Goal: Information Seeking & Learning: Learn about a topic

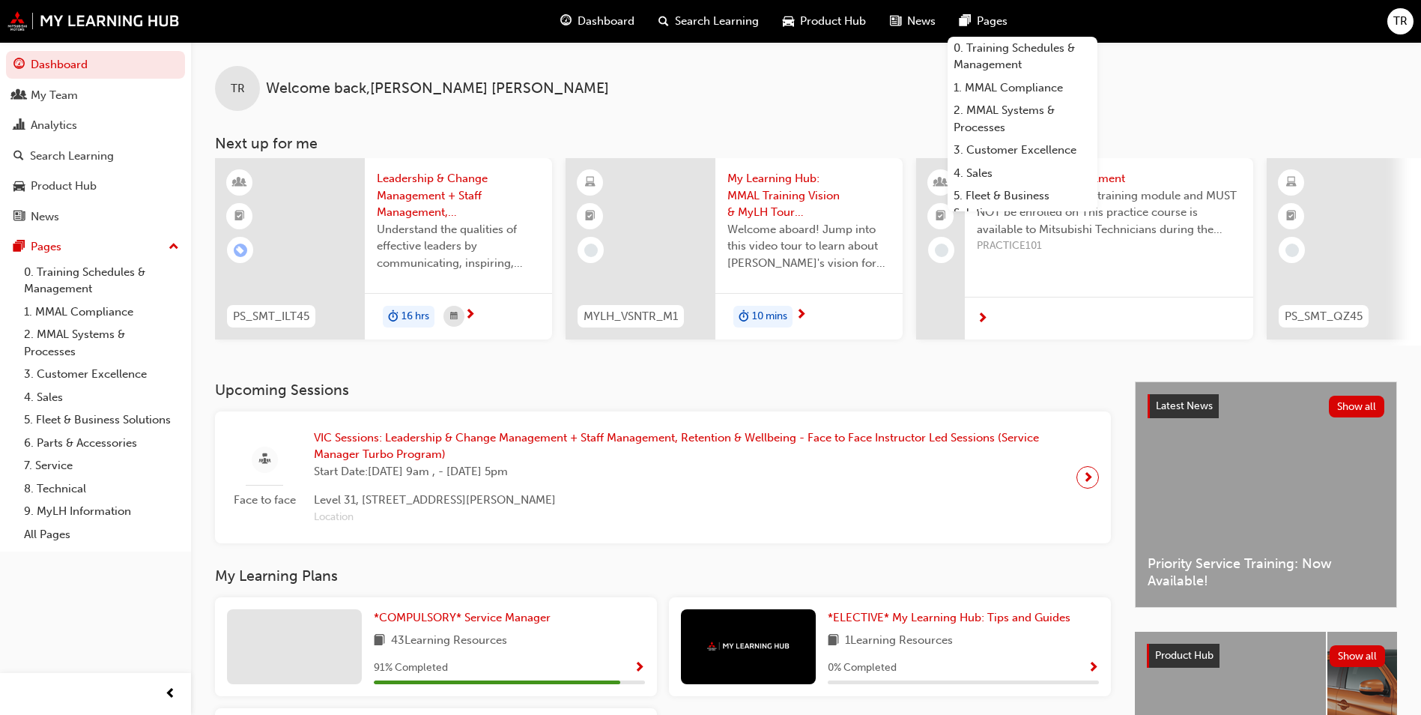
drag, startPoint x: 0, startPoint y: 0, endPoint x: 943, endPoint y: 13, distance: 942.7
click at [943, 13] on div "News" at bounding box center [913, 21] width 70 height 31
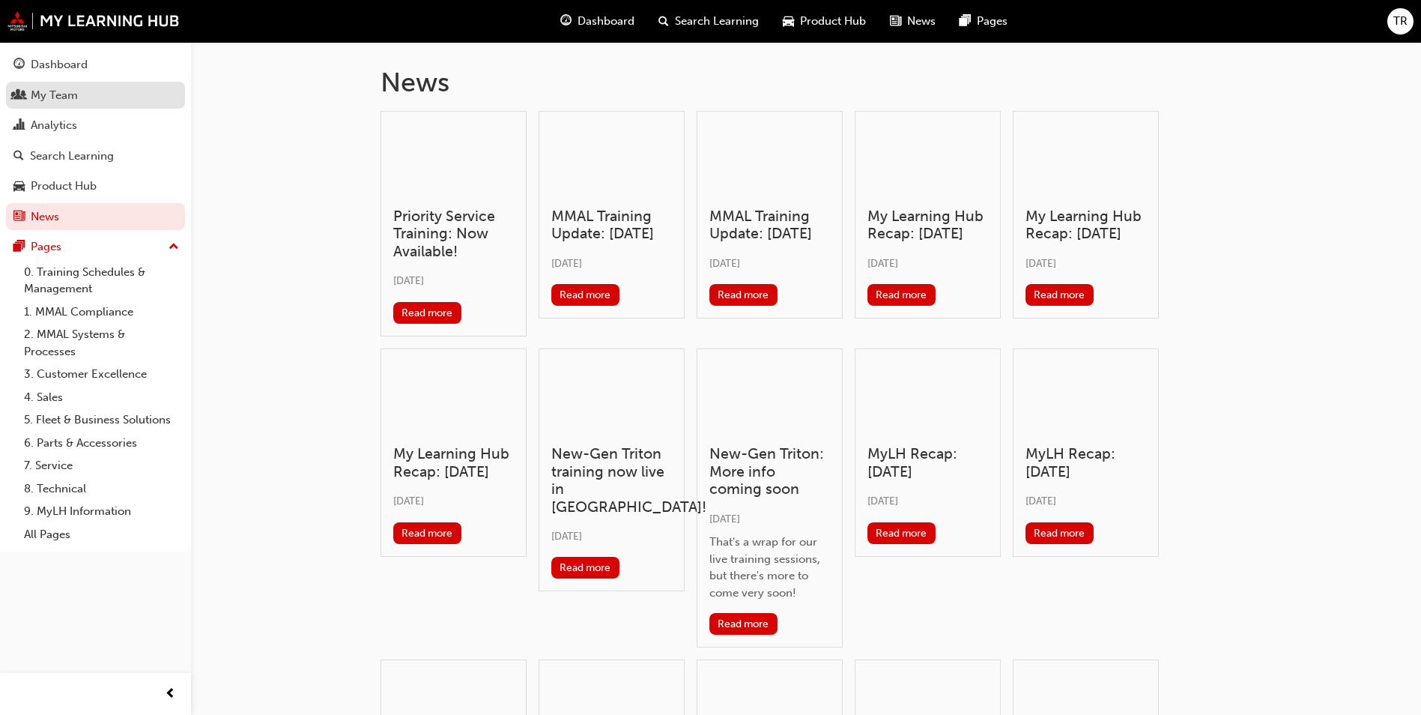
click at [56, 101] on div "My Team" at bounding box center [54, 95] width 47 height 17
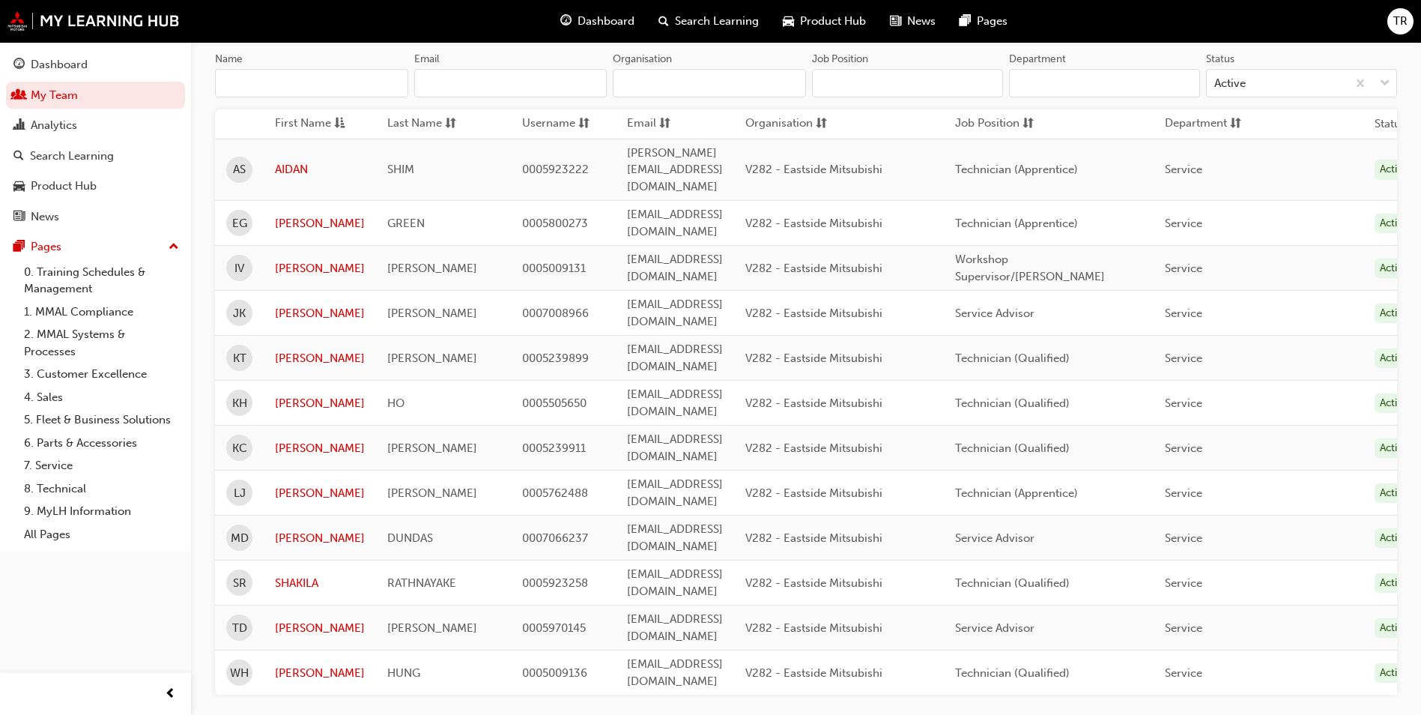
scroll to position [150, 0]
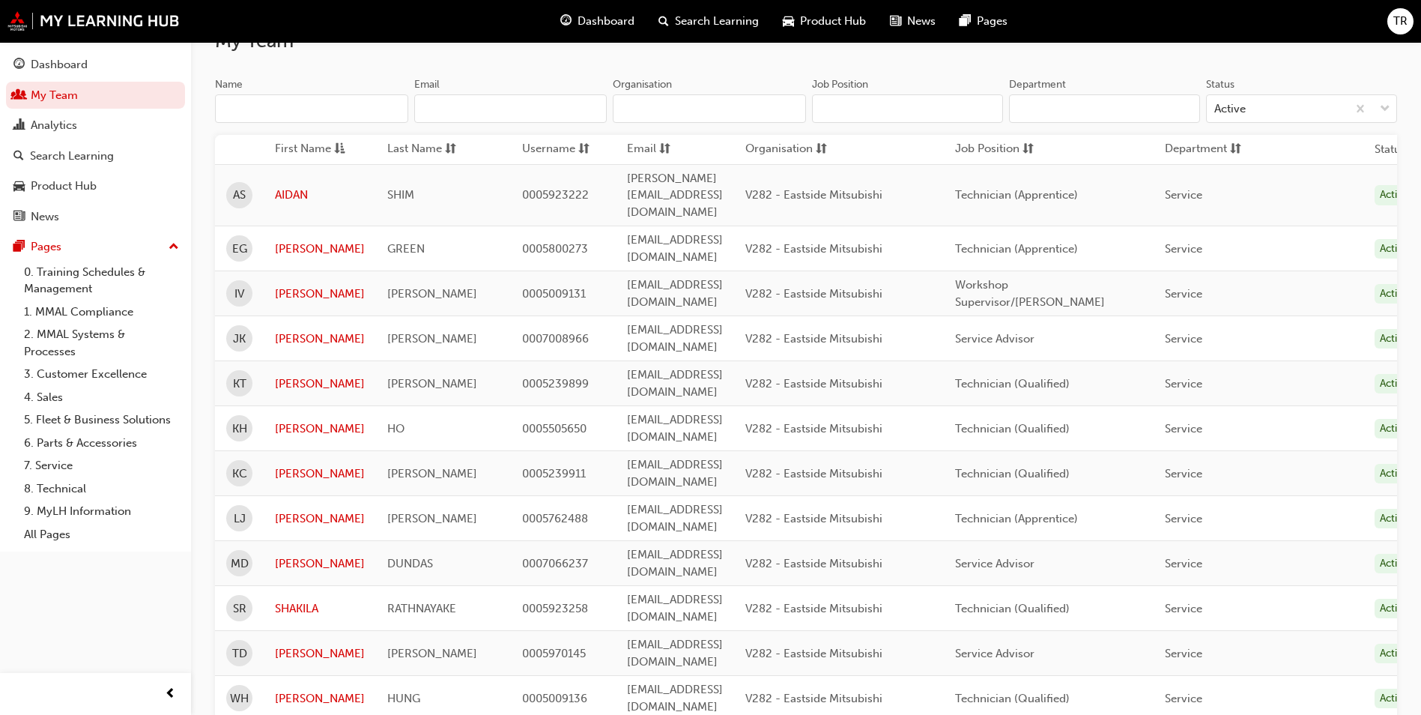
scroll to position [125, 0]
click at [311, 239] on link "[PERSON_NAME]" at bounding box center [320, 247] width 90 height 17
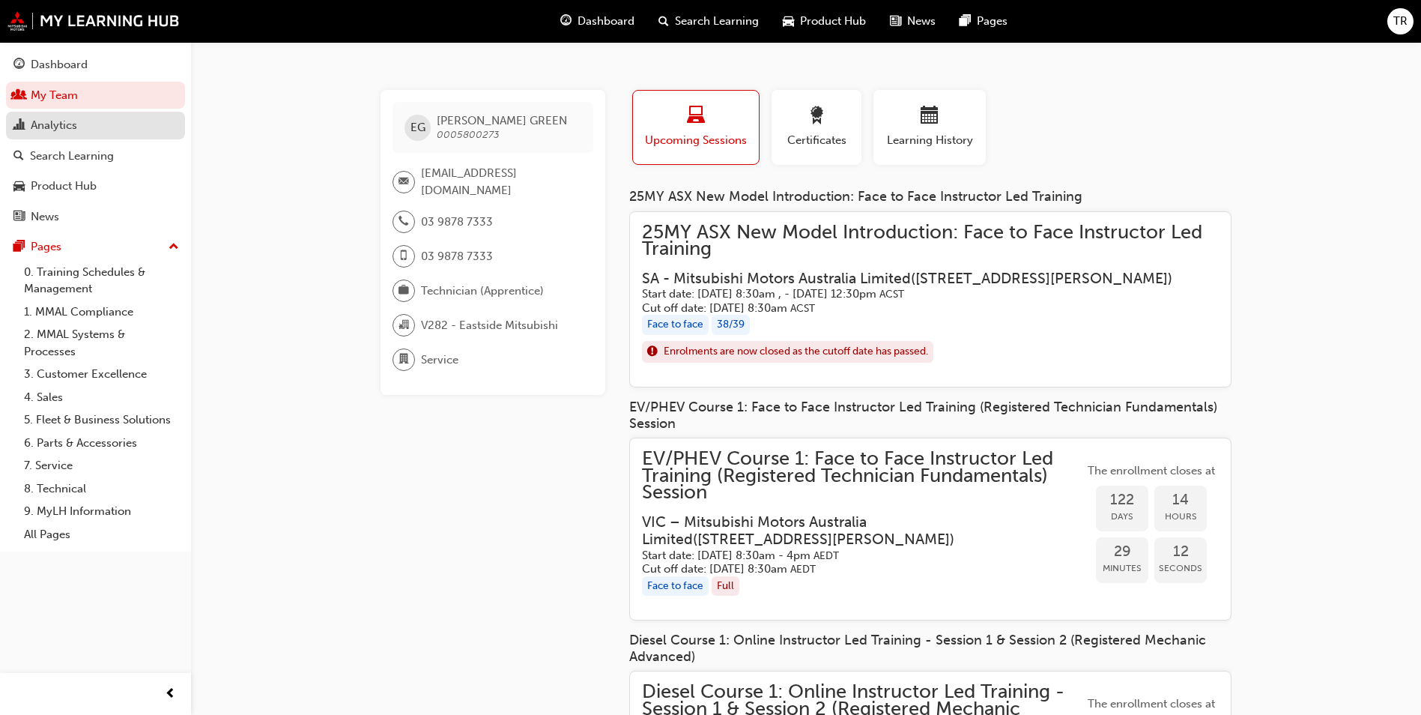
click at [64, 135] on link "Analytics" at bounding box center [95, 126] width 179 height 28
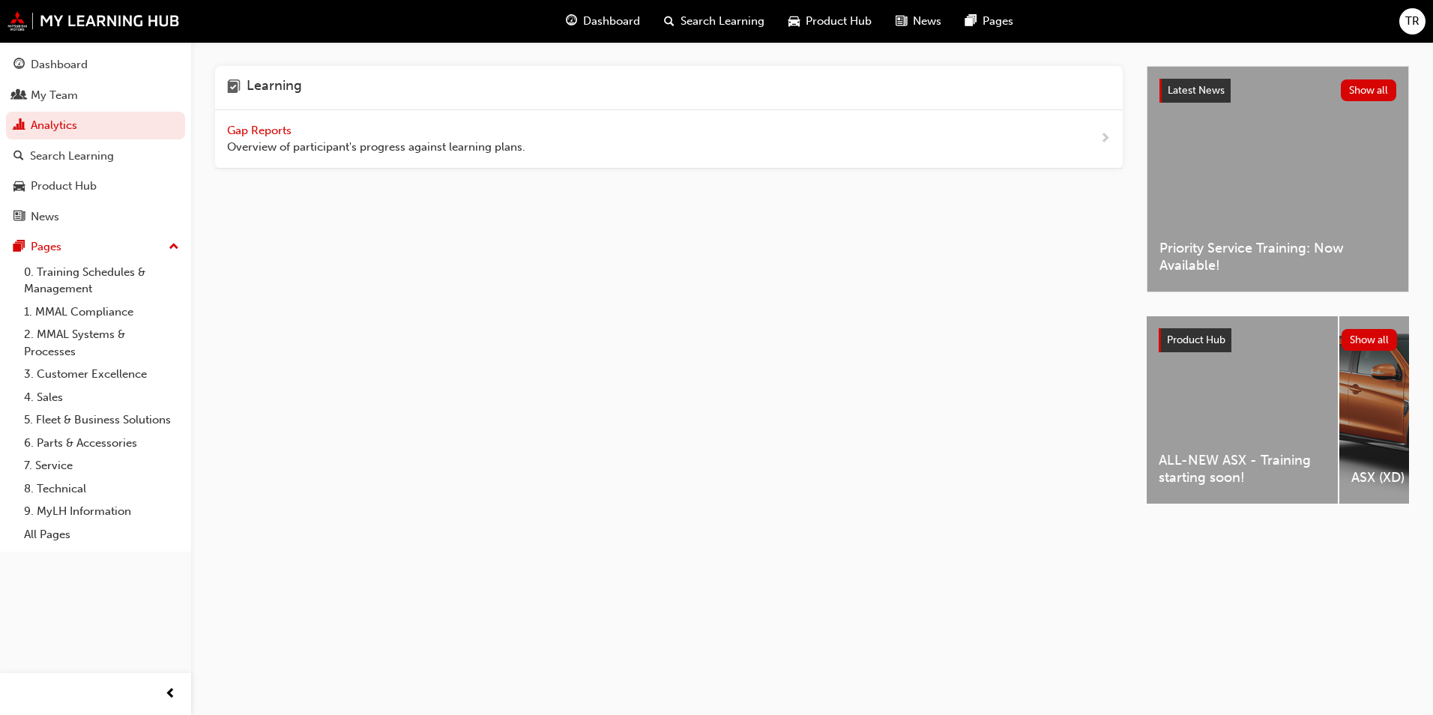
click at [257, 140] on span "Overview of participant's progress against learning plans." at bounding box center [376, 147] width 298 height 17
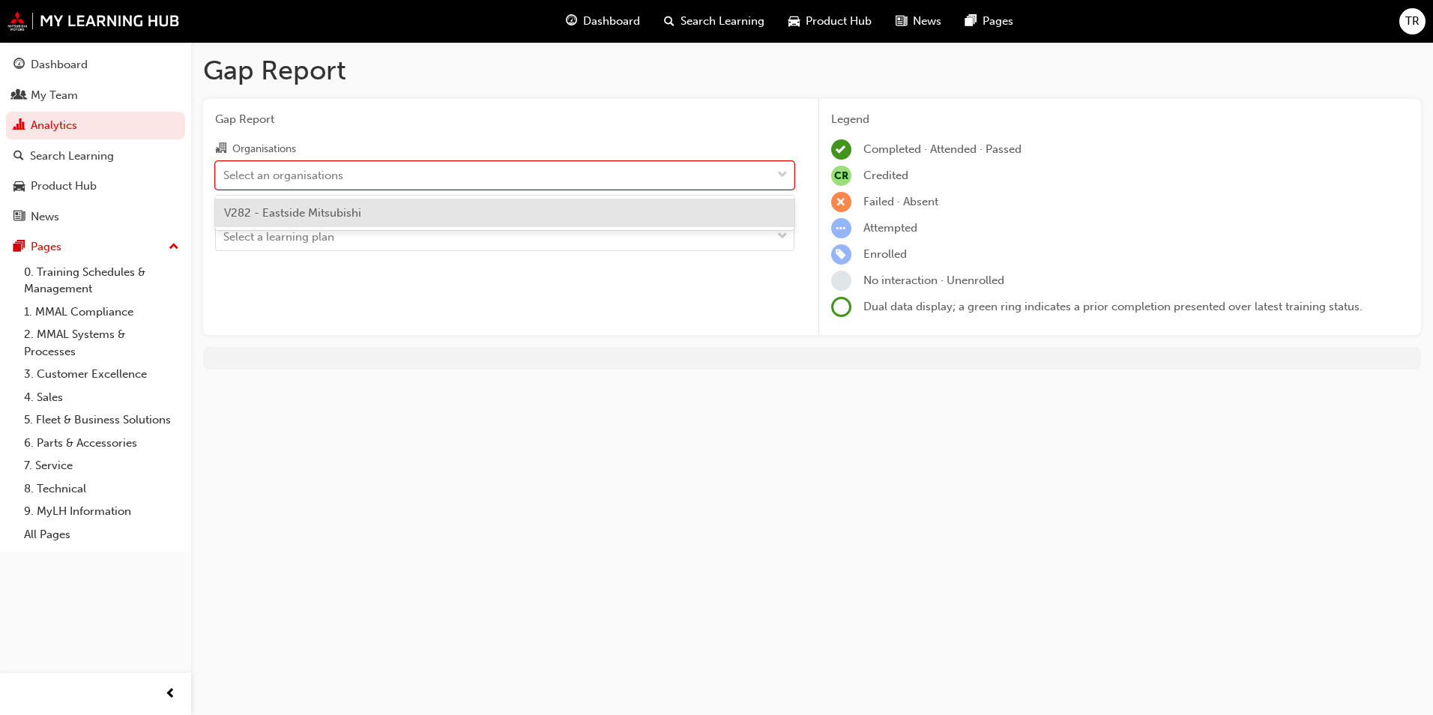
click at [390, 181] on div "Select an organisations" at bounding box center [493, 175] width 555 height 26
click at [225, 181] on input "Organisations option V282 - Eastside Mitsubishi focused, 1 of 1. 1 result avail…" at bounding box center [223, 174] width 1 height 13
click at [363, 218] on div "V282 - Eastside Mitsubishi" at bounding box center [504, 213] width 579 height 29
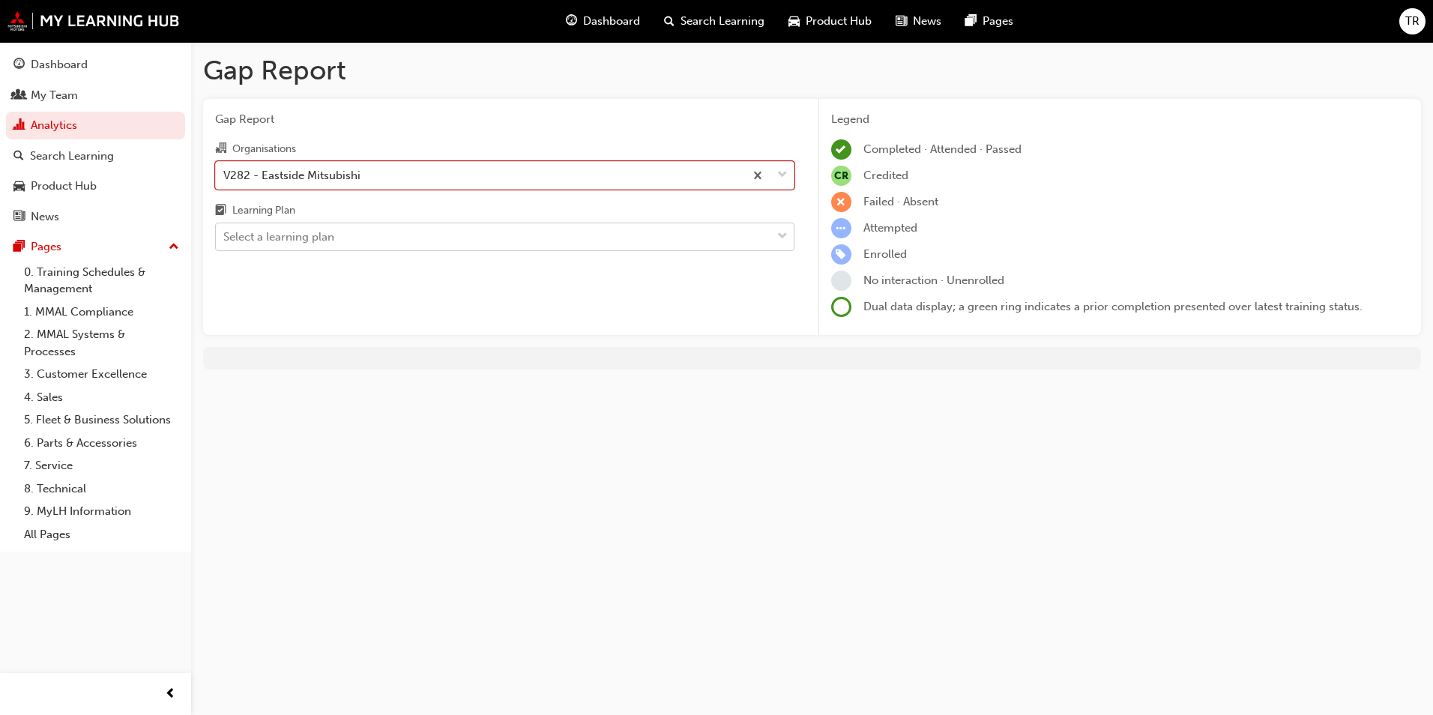
click at [370, 235] on div "Select a learning plan" at bounding box center [493, 237] width 555 height 26
click at [225, 235] on input "Learning Plan Select a learning plan" at bounding box center [223, 236] width 1 height 13
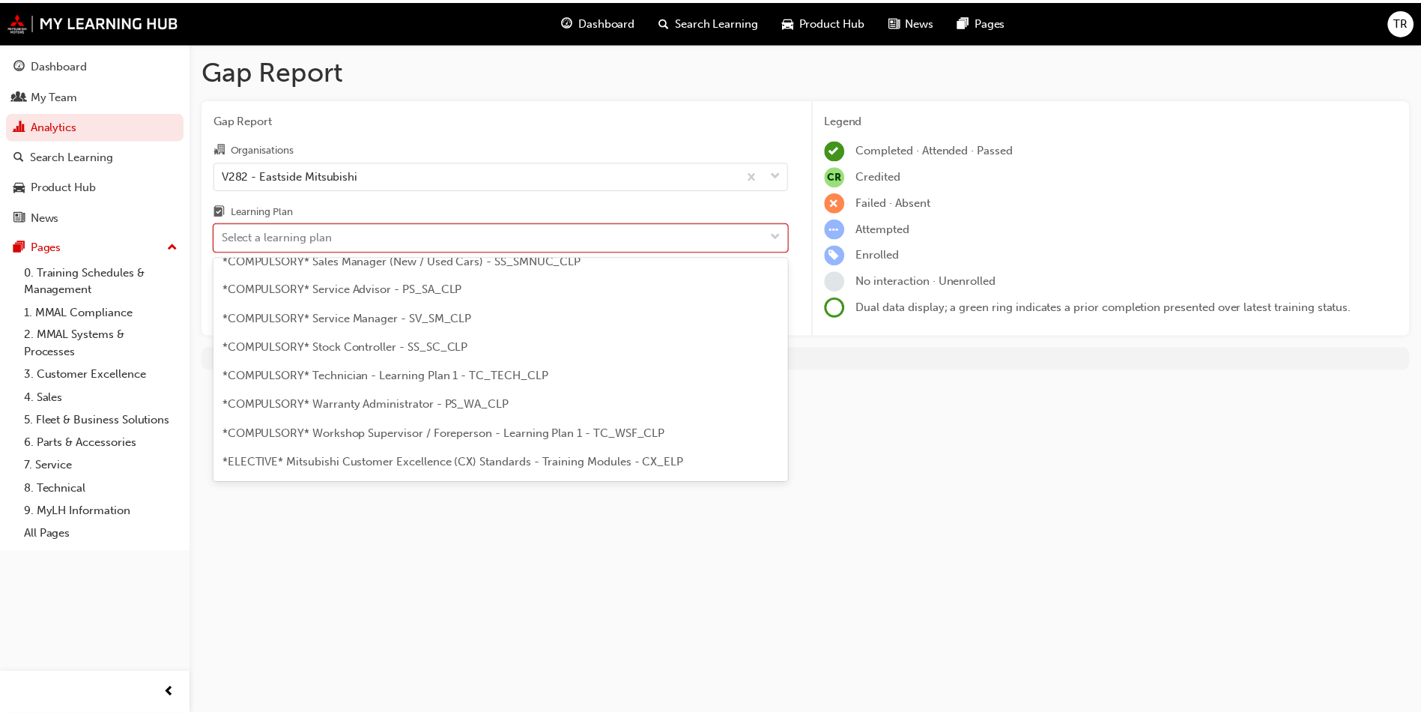
scroll to position [506, 0]
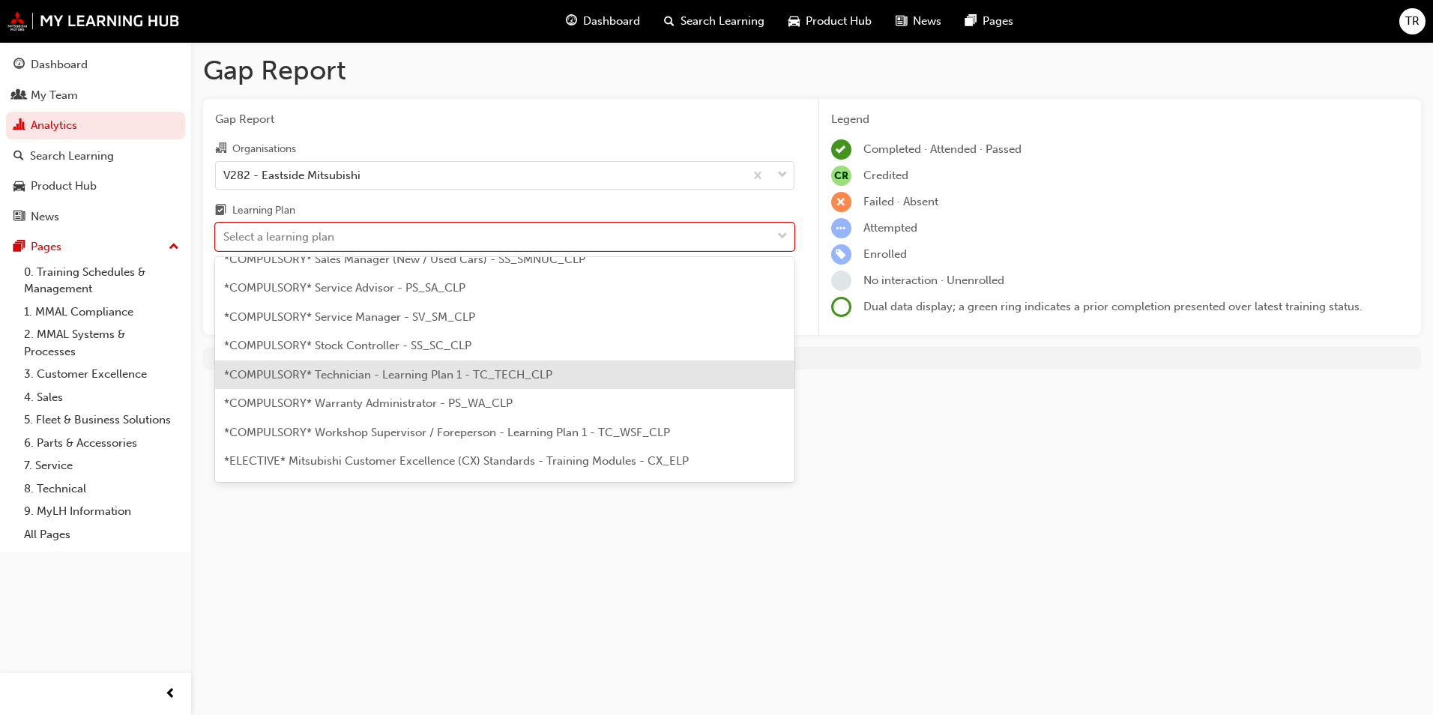
click at [348, 372] on span "*COMPULSORY* Technician - Learning Plan 1 - TC_TECH_CLP" at bounding box center [388, 374] width 328 height 13
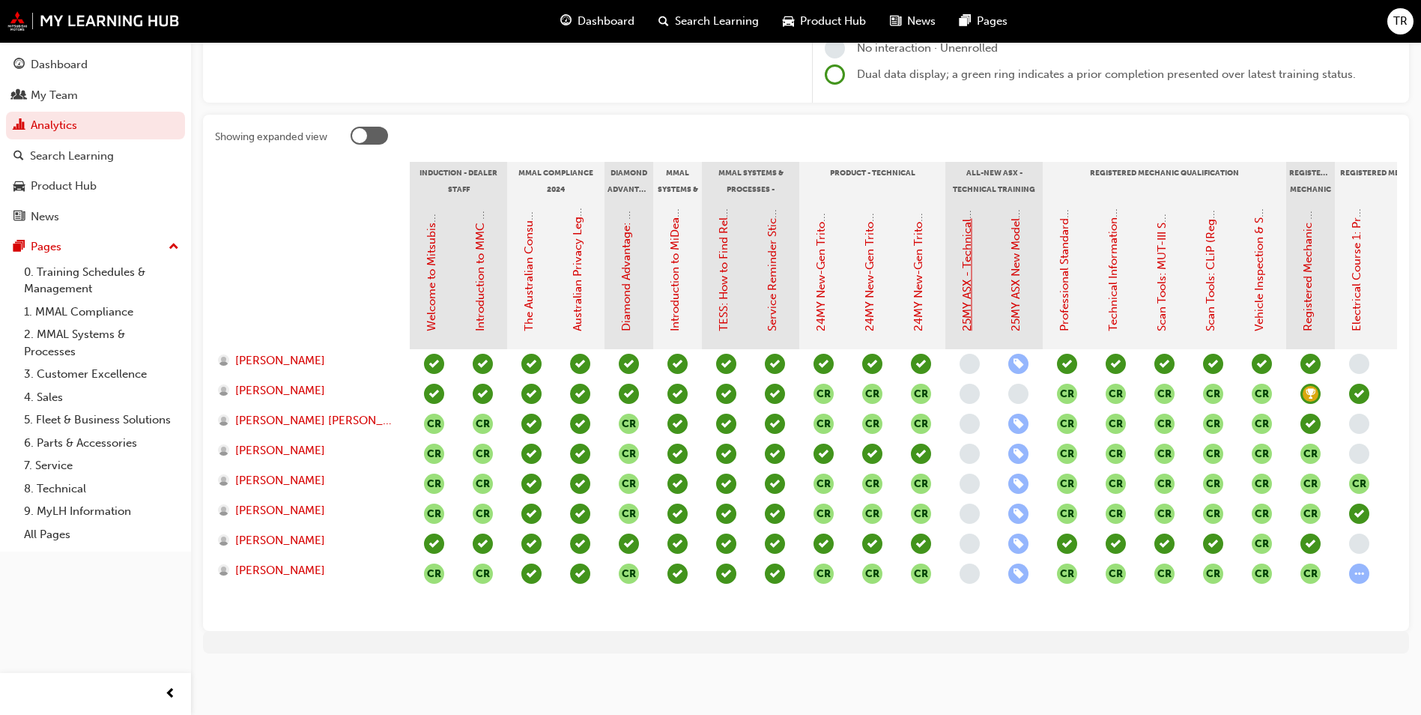
click at [968, 269] on link "25MY ASX - Technical and Service Introduction" at bounding box center [967, 209] width 13 height 243
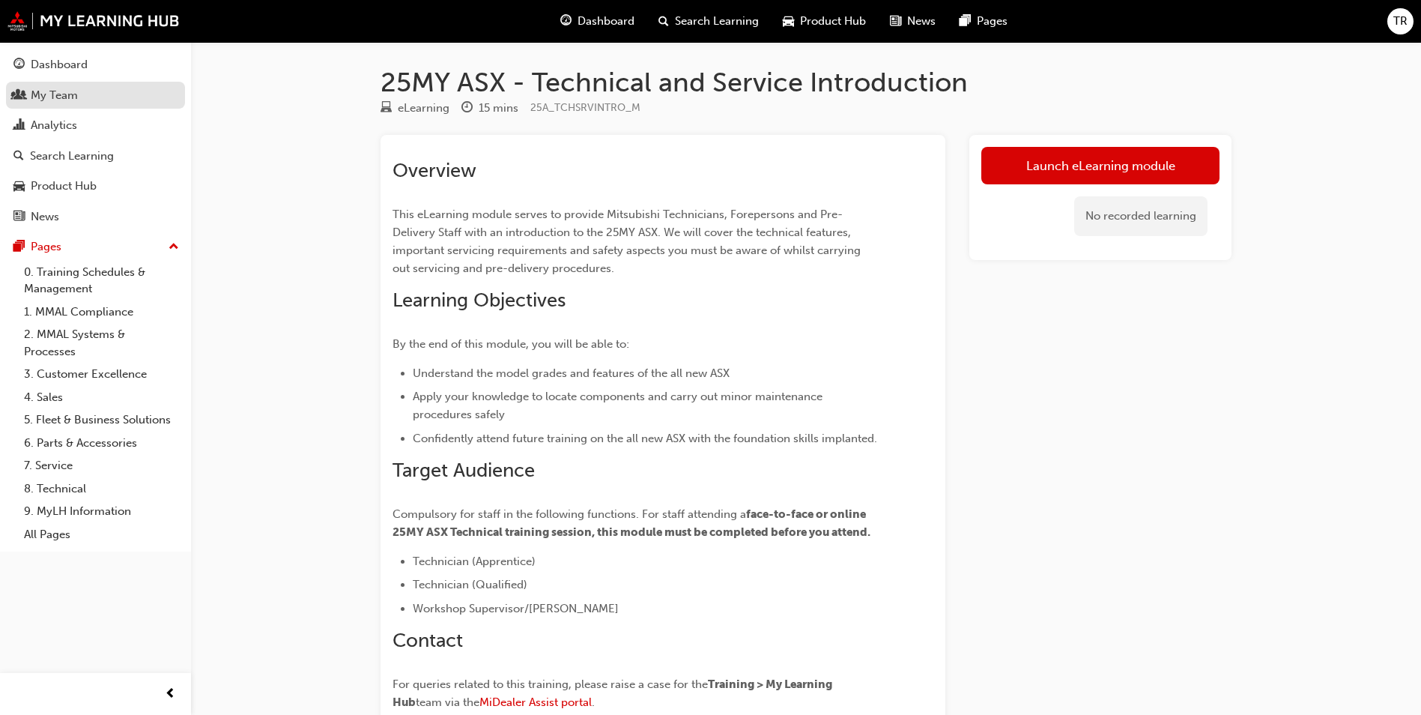
click at [70, 93] on div "My Team" at bounding box center [54, 95] width 47 height 17
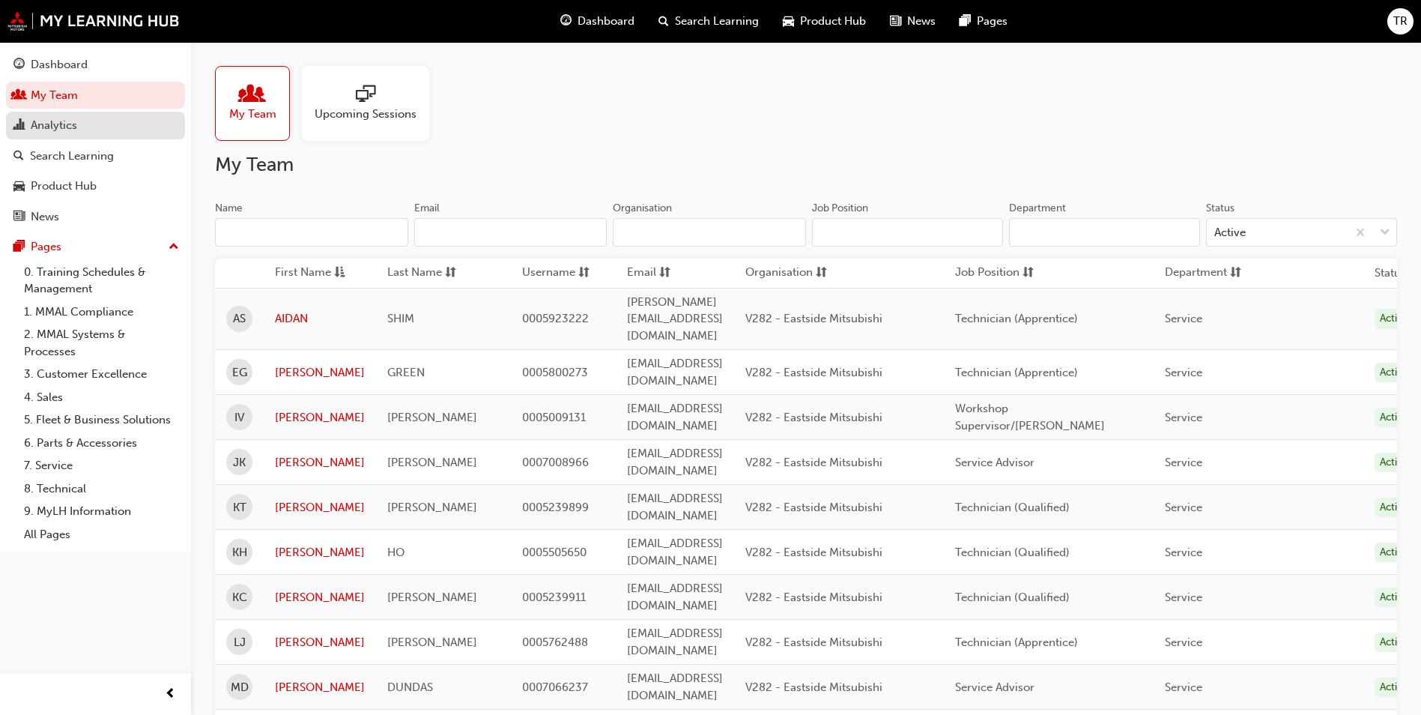
click at [68, 125] on div "Analytics" at bounding box center [54, 125] width 46 height 17
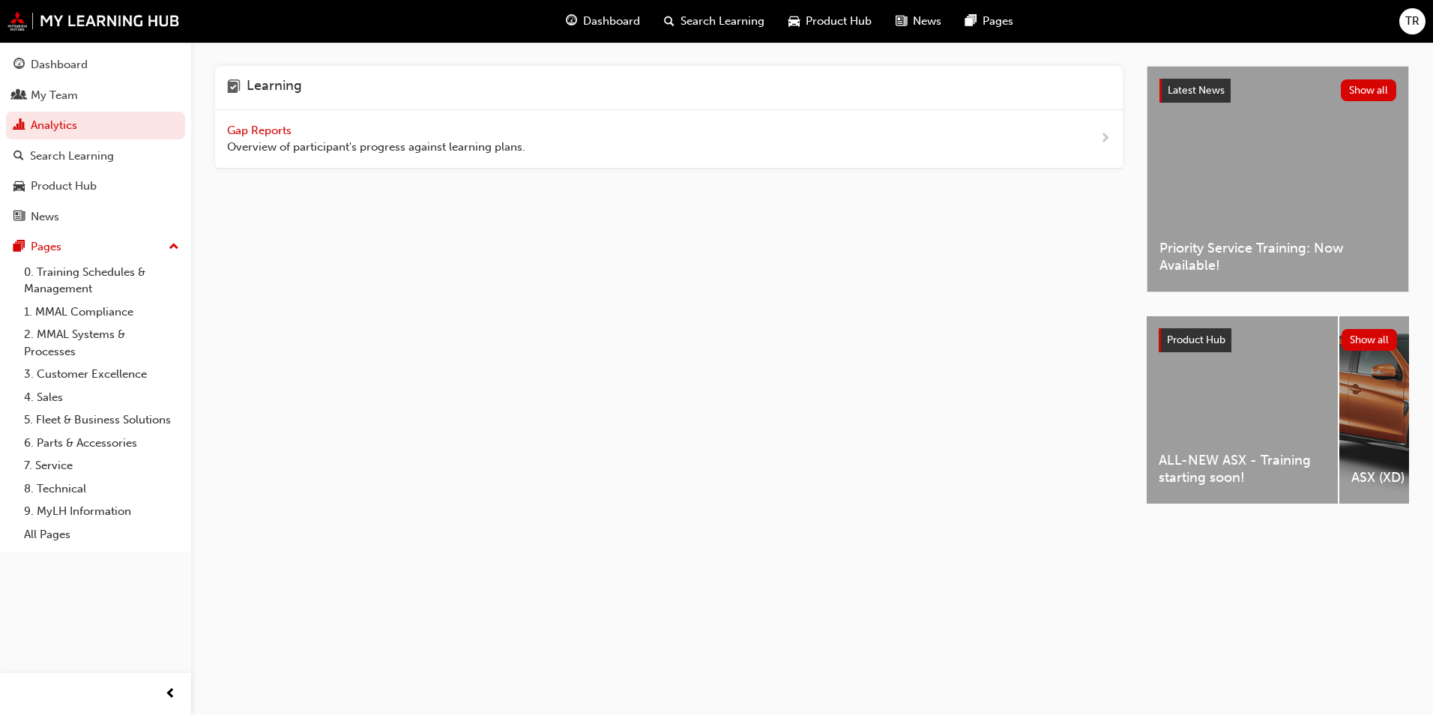
click at [282, 127] on span "Gap Reports" at bounding box center [260, 130] width 67 height 13
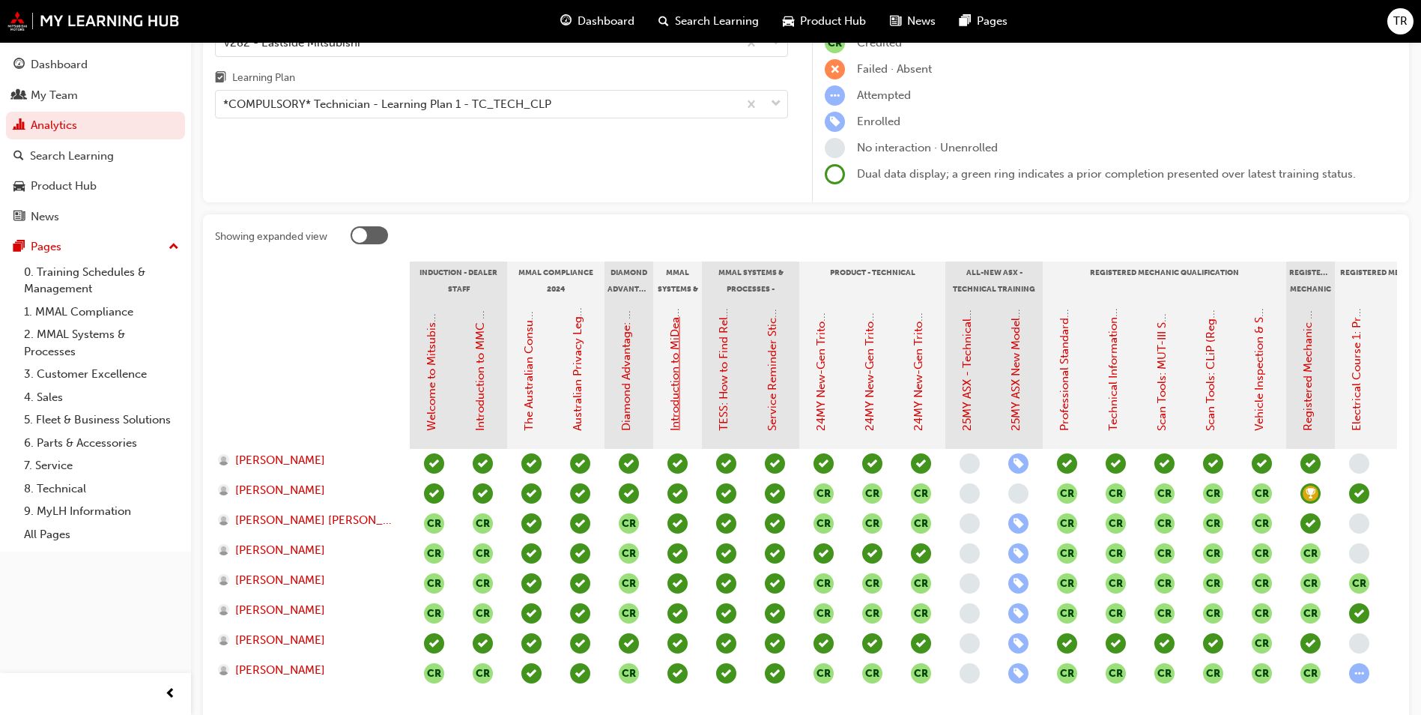
scroll to position [225, 0]
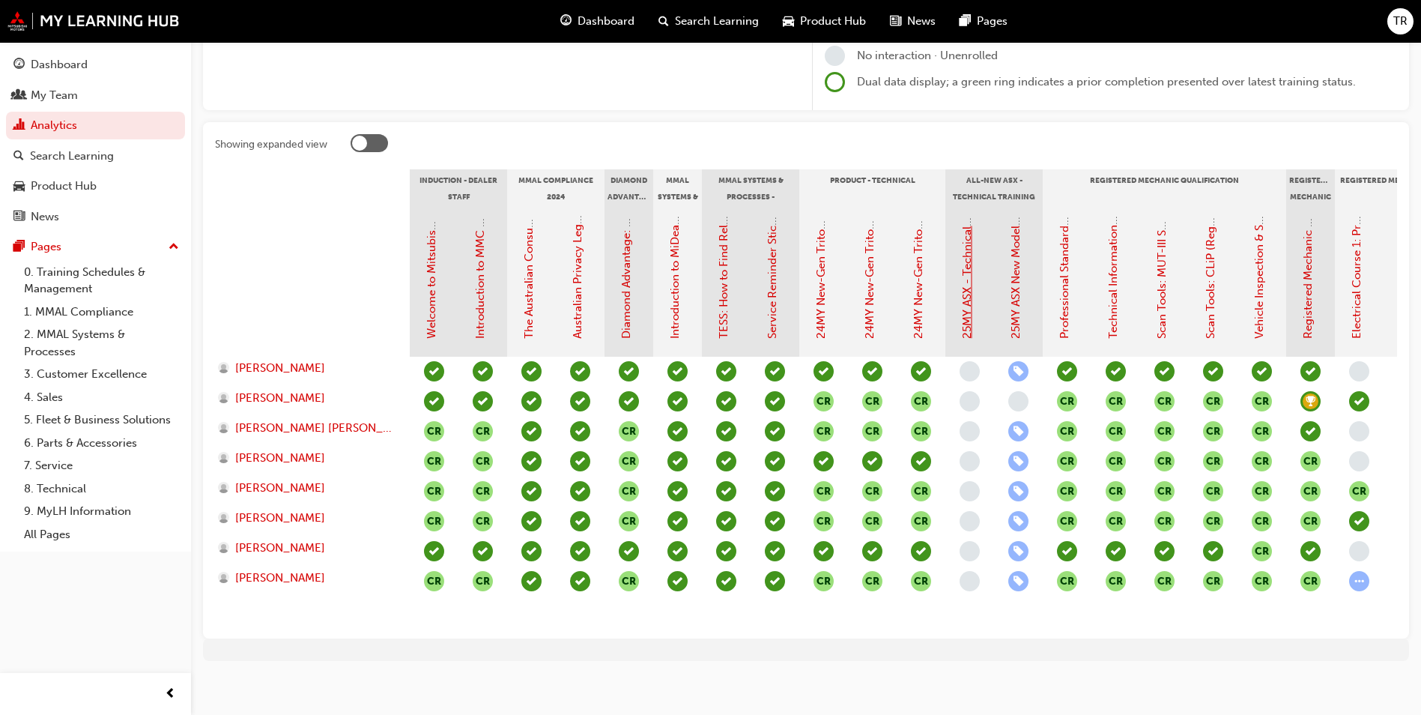
click at [965, 287] on link "25MY ASX - Technical and Service Introduction" at bounding box center [967, 217] width 13 height 243
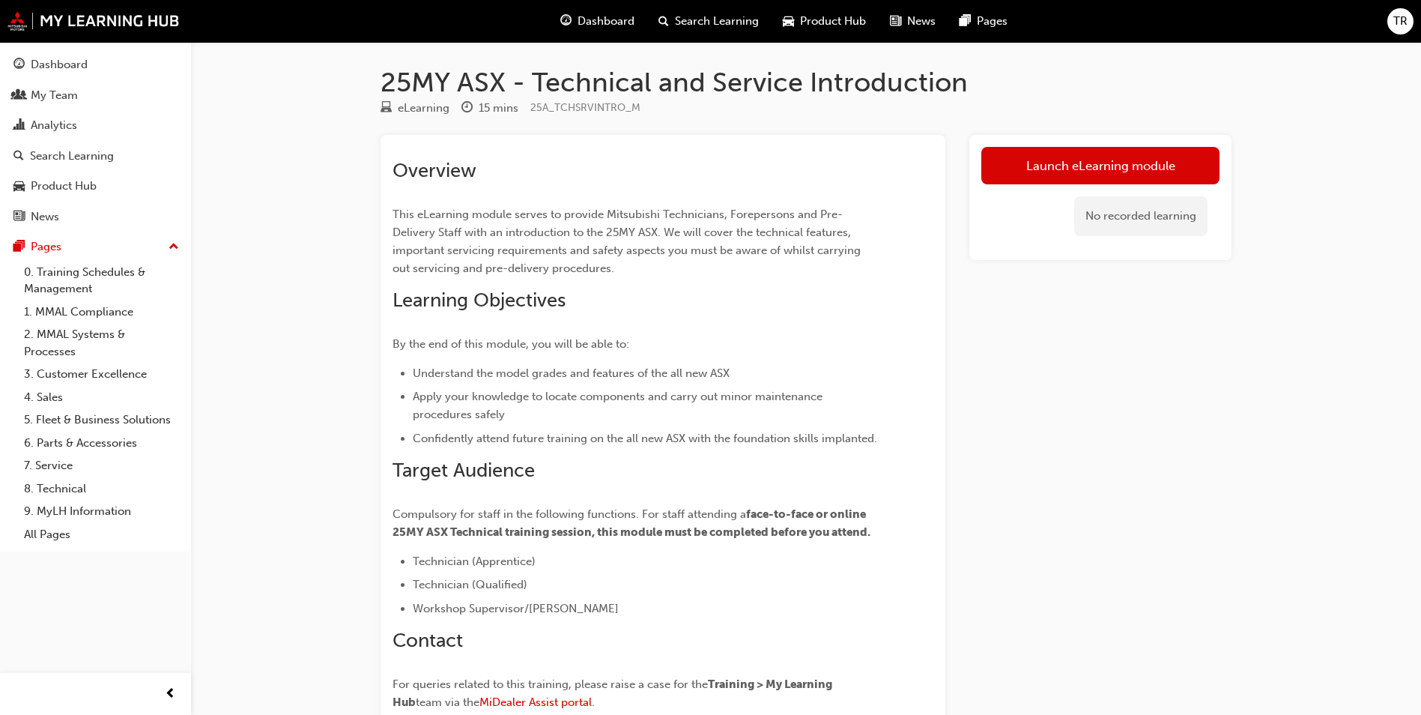
click at [294, 241] on div "25MY ASX - Technical and Service Introduction eLearning 15 mins 25A_TCHSRVINTRO…" at bounding box center [710, 429] width 1421 height 859
click at [67, 159] on div "Search Learning" at bounding box center [72, 156] width 84 height 17
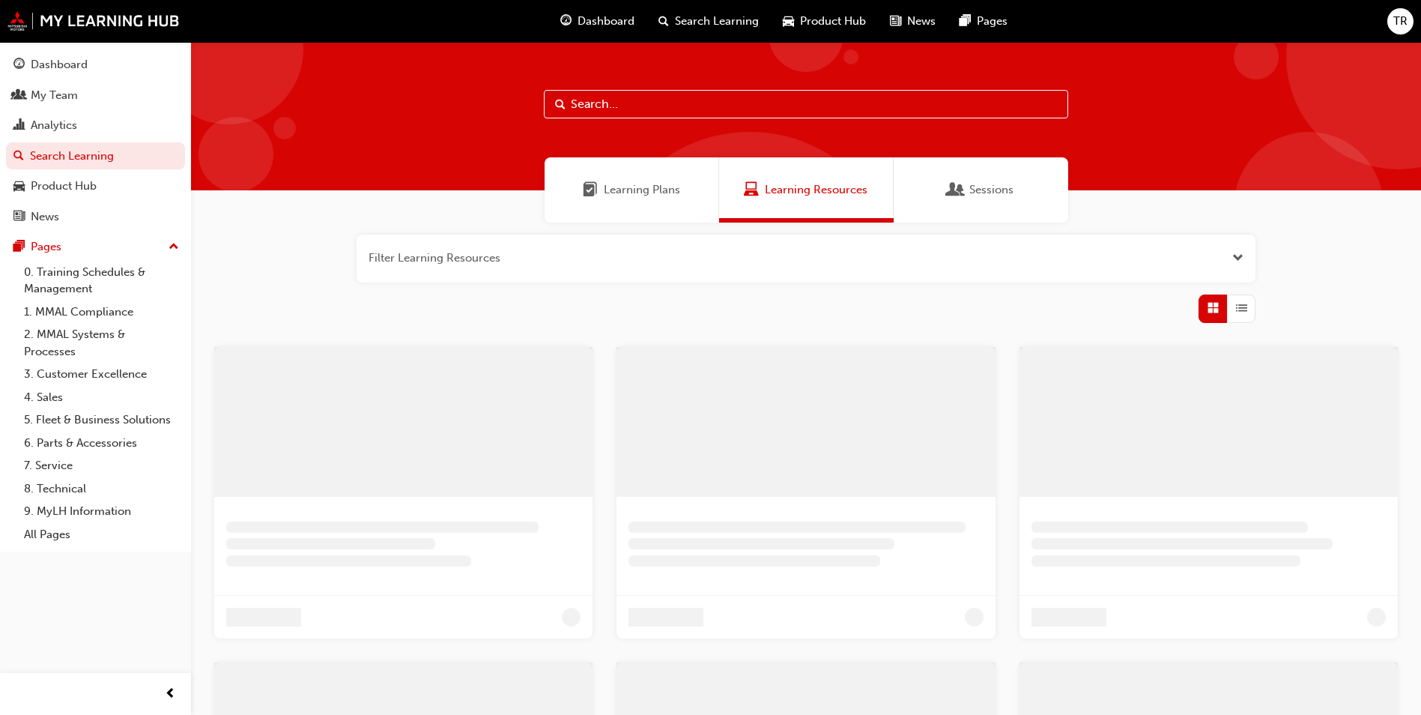
click at [596, 112] on input "text" at bounding box center [806, 104] width 525 height 28
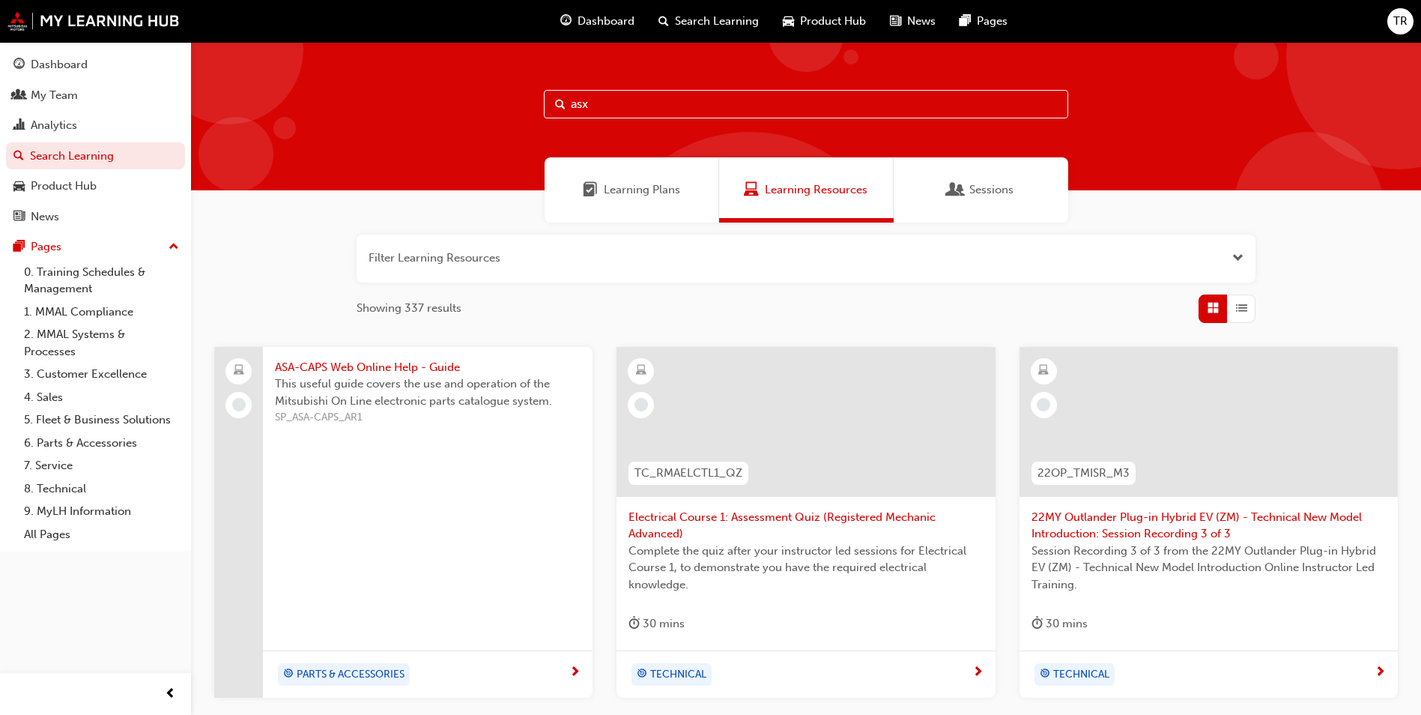
type input "asx"
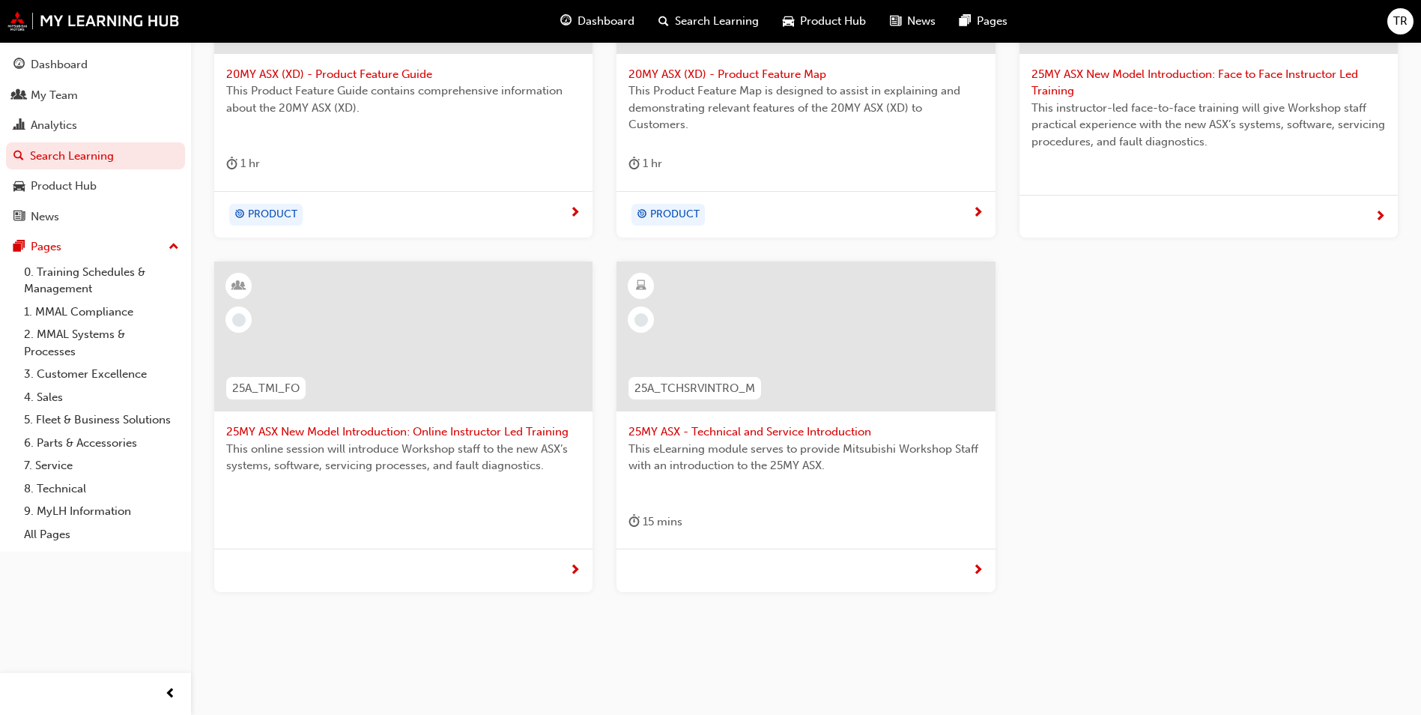
scroll to position [450, 0]
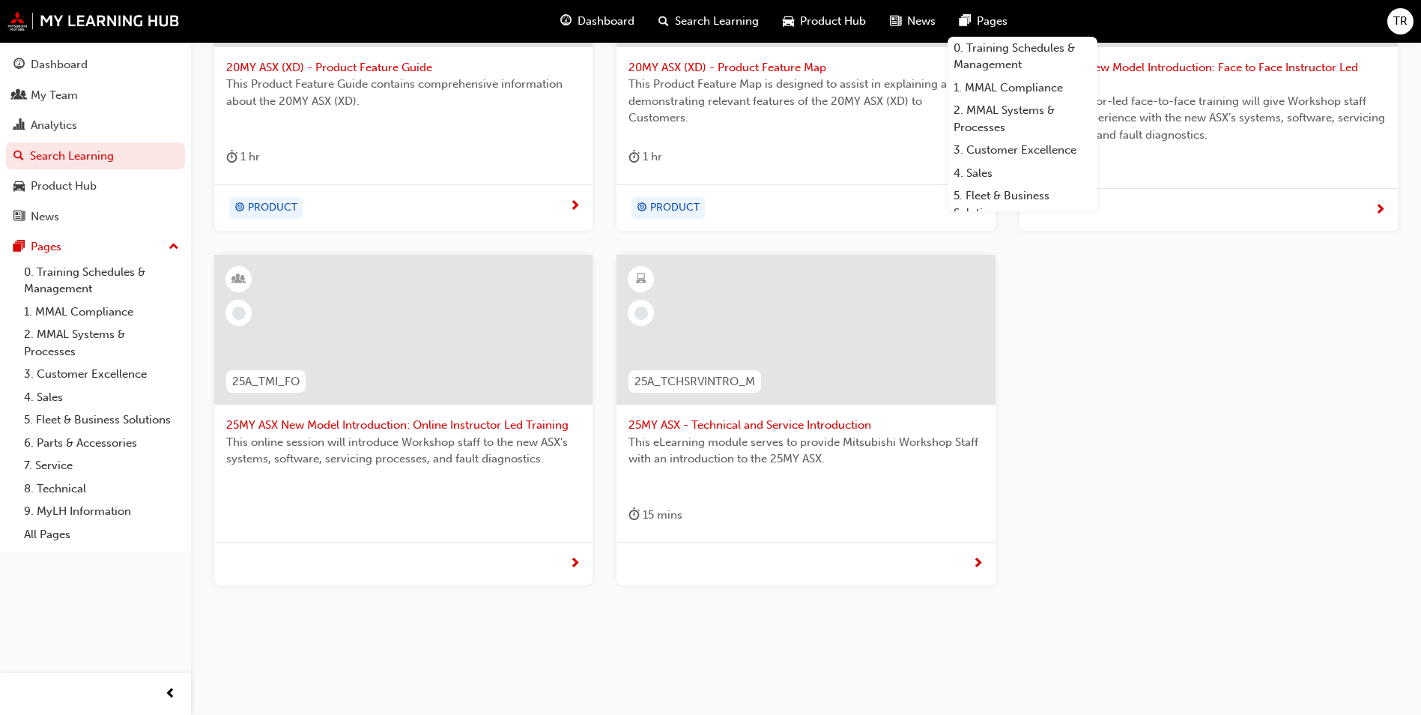
click at [1163, 453] on div "20MY_ASX_PFG 20MY ASX (XD) - Product Feature Guide This Product Feature Guide c…" at bounding box center [806, 253] width 1208 height 712
click at [121, 69] on div "Dashboard" at bounding box center [95, 64] width 164 height 19
